Goal: Information Seeking & Learning: Learn about a topic

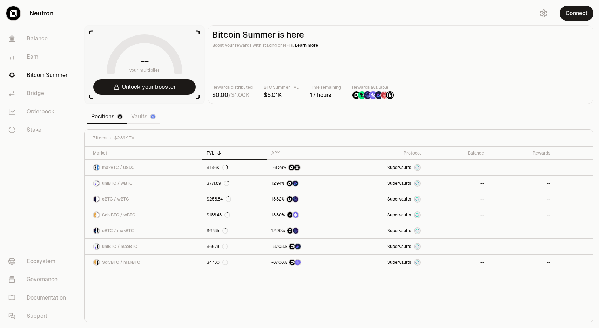
click at [145, 116] on link "Vaults" at bounding box center [143, 116] width 33 height 14
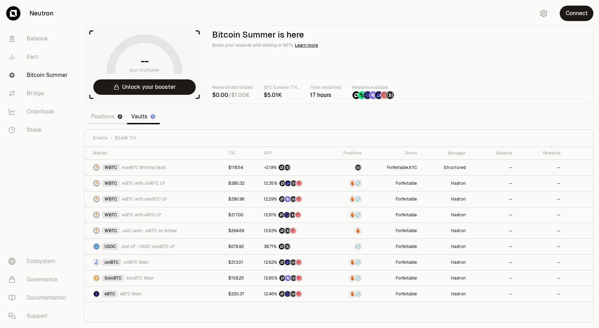
click at [101, 115] on link "Positions" at bounding box center [107, 116] width 40 height 14
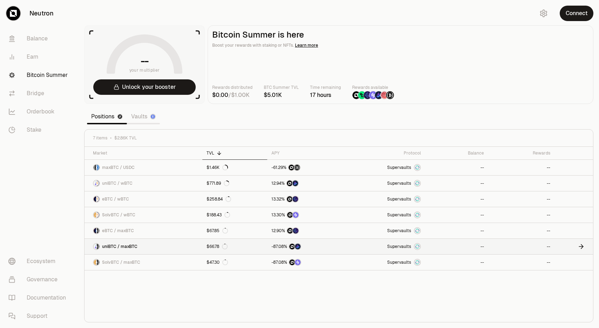
click at [171, 246] on link "uniBTC / maxBTC" at bounding box center [144, 246] width 118 height 15
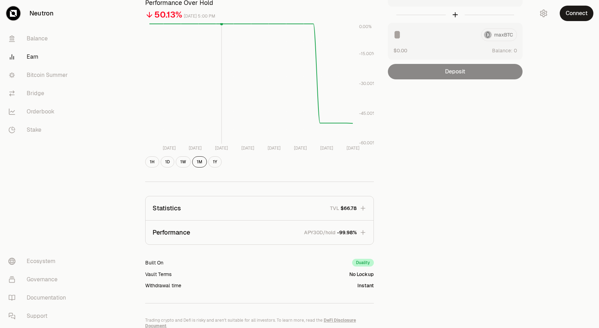
scroll to position [121, 0]
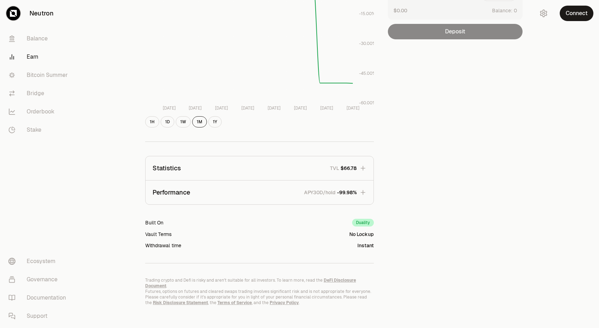
click at [309, 171] on button "Statistics TVL $66.78" at bounding box center [260, 168] width 228 height 24
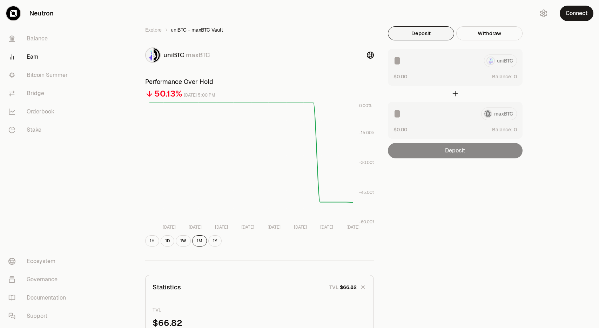
scroll to position [0, 0]
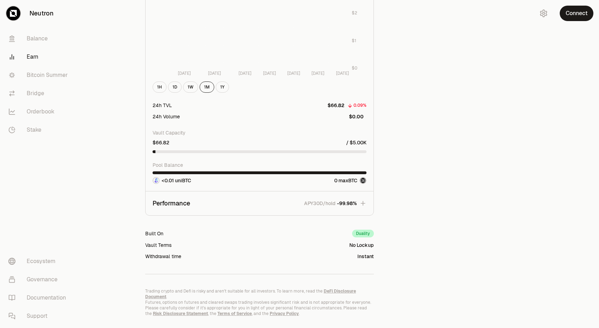
click at [244, 204] on button "Performance APY30D/hold -99.98%" at bounding box center [260, 203] width 228 height 24
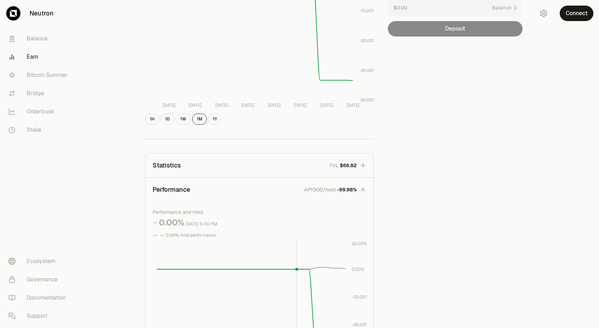
scroll to position [109, 0]
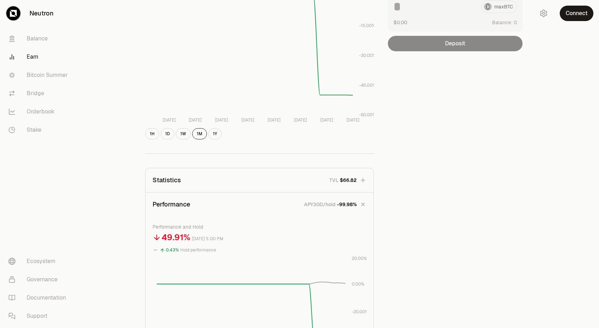
click at [296, 180] on button "Statistics TVL $66.82" at bounding box center [260, 180] width 228 height 24
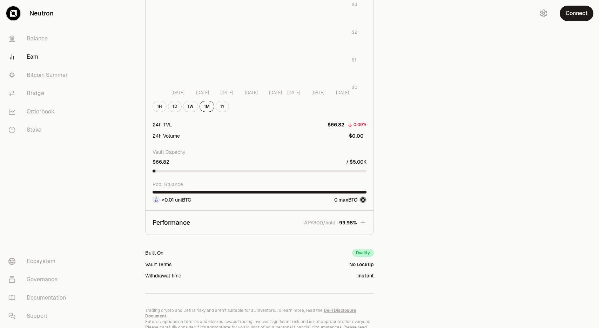
scroll to position [558, 0]
